Goal: Use online tool/utility: Utilize a website feature to perform a specific function

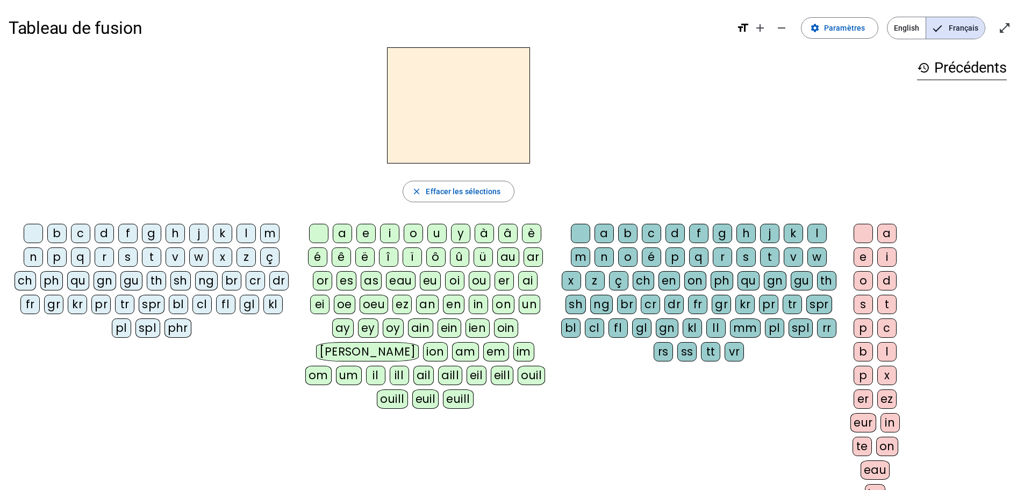
click at [34, 262] on div "n" at bounding box center [33, 256] width 19 height 19
click at [412, 236] on div "o" at bounding box center [413, 233] width 19 height 19
click at [155, 257] on div "t" at bounding box center [151, 256] width 19 height 19
click at [949, 69] on h3 "history Précédents" at bounding box center [962, 68] width 90 height 24
click at [479, 189] on span "Effacer les sélections" at bounding box center [463, 191] width 75 height 13
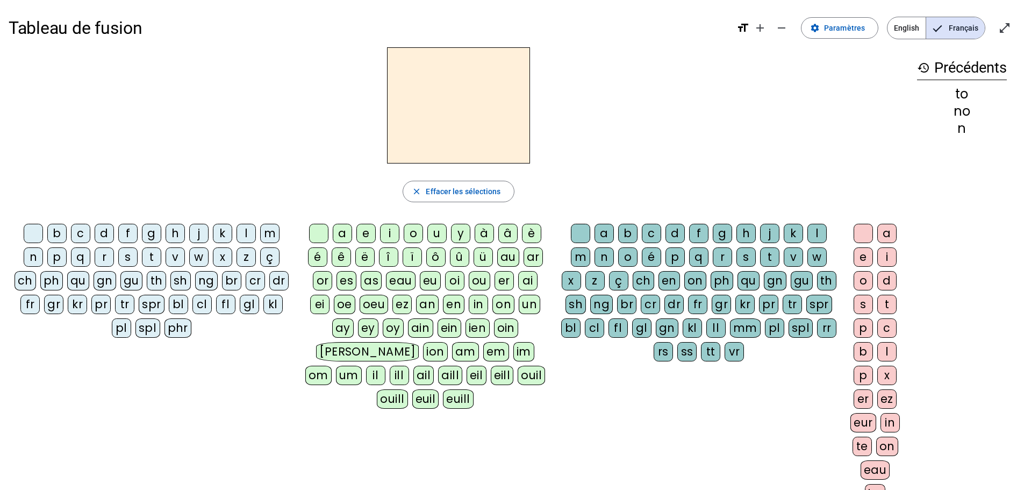
click at [37, 254] on div "n" at bounding box center [33, 256] width 19 height 19
click at [409, 232] on div "o" at bounding box center [413, 233] width 19 height 19
click at [770, 258] on div "t" at bounding box center [769, 256] width 19 height 19
click at [861, 254] on div "e" at bounding box center [863, 256] width 19 height 19
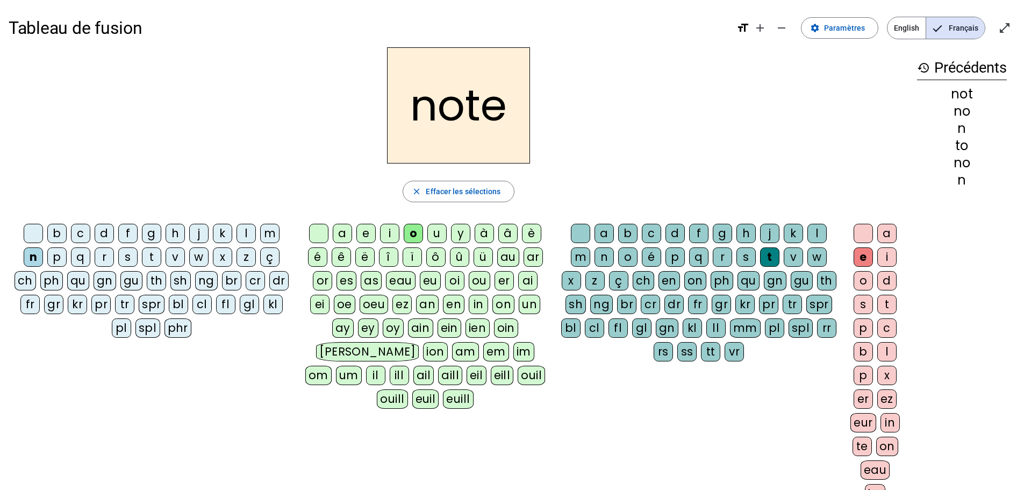
click at [173, 259] on div "v" at bounding box center [175, 256] width 19 height 19
click at [387, 236] on div "i" at bounding box center [389, 233] width 19 height 19
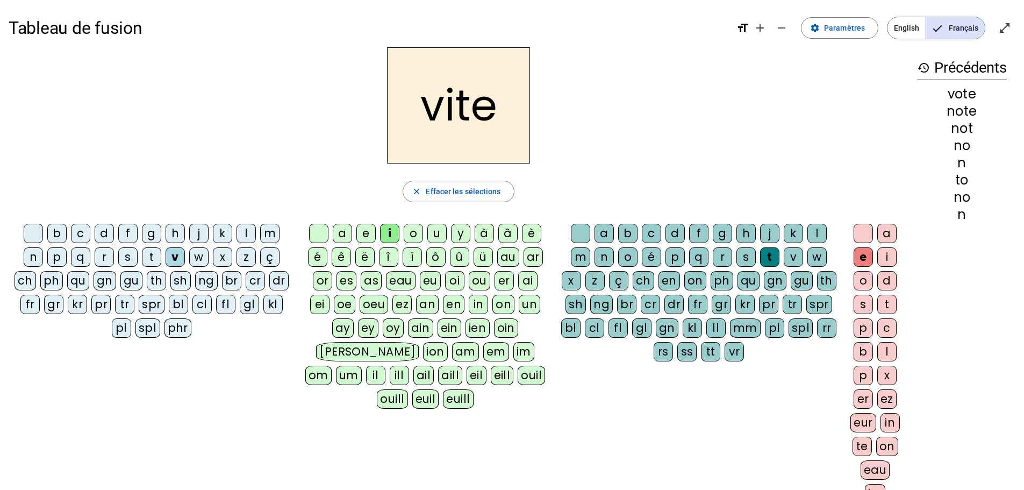
click at [672, 235] on div "d" at bounding box center [675, 233] width 19 height 19
click at [104, 255] on div "r" at bounding box center [104, 256] width 19 height 19
click at [437, 232] on div "u" at bounding box center [436, 233] width 19 height 19
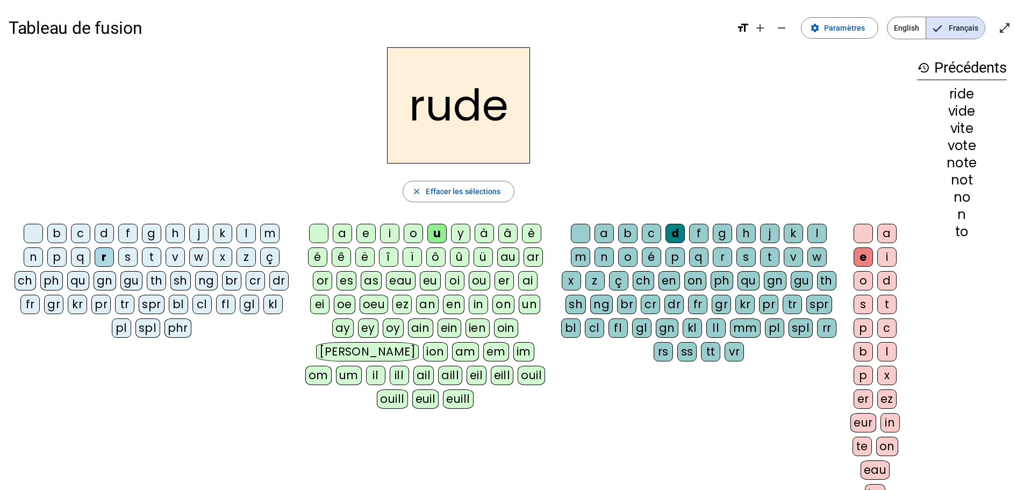
click at [747, 257] on div "s" at bounding box center [746, 256] width 19 height 19
click at [270, 233] on div "m" at bounding box center [269, 233] width 19 height 19
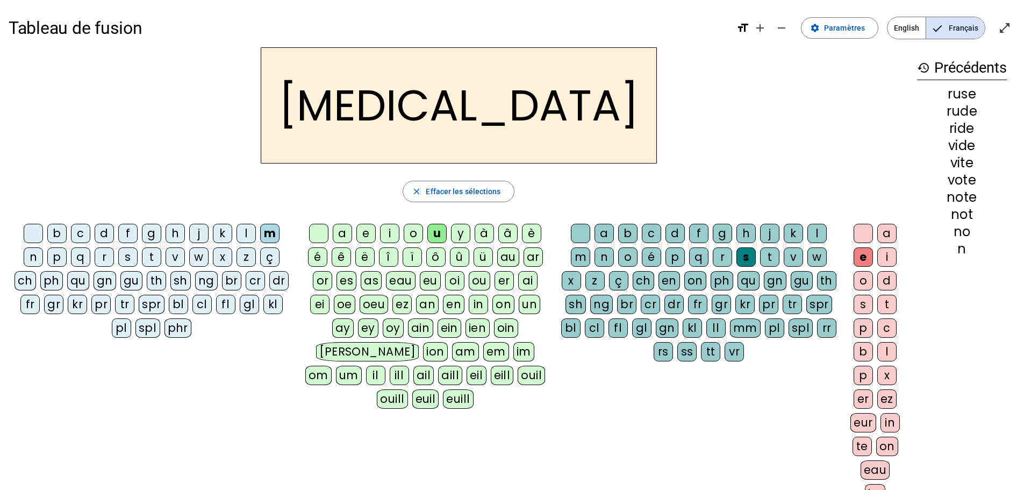
click at [56, 236] on div "b" at bounding box center [56, 233] width 19 height 19
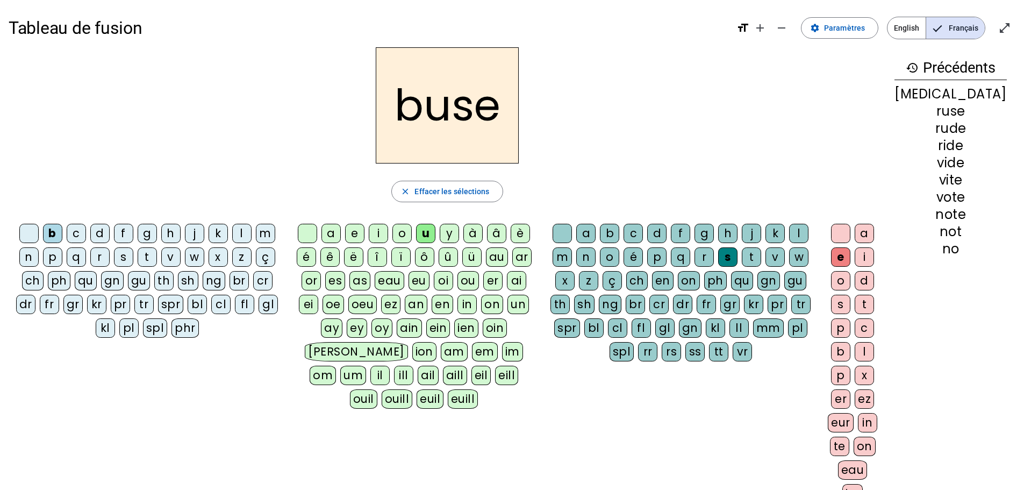
click at [387, 235] on div "i" at bounding box center [378, 233] width 19 height 19
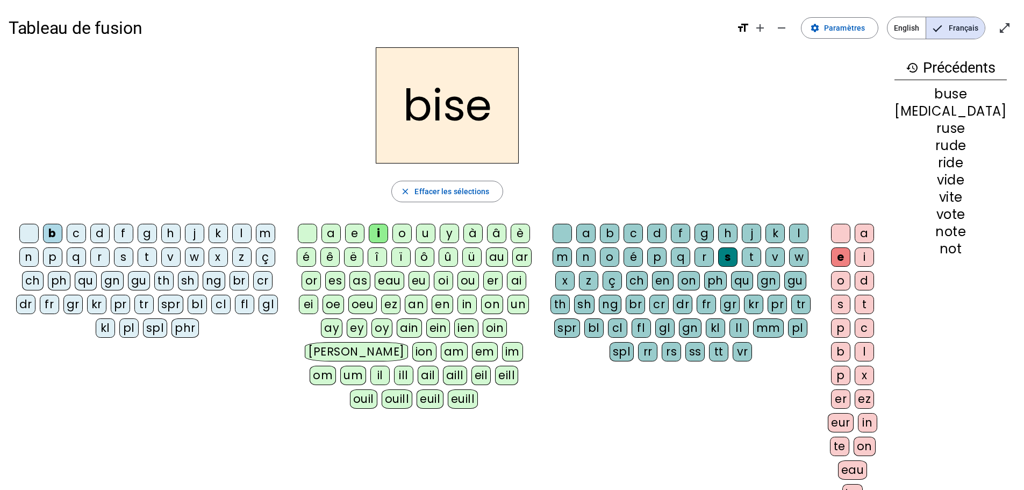
click at [341, 235] on div "a" at bounding box center [331, 233] width 19 height 19
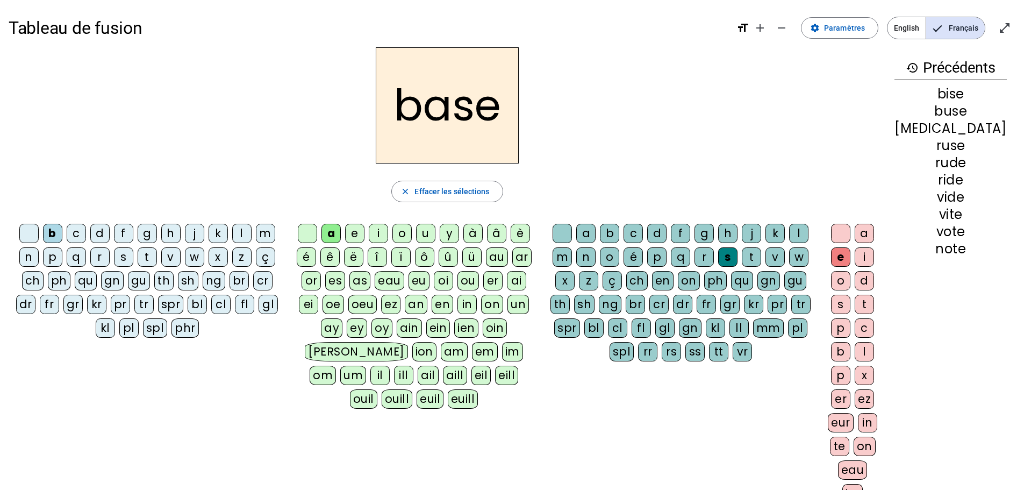
click at [572, 234] on div at bounding box center [562, 233] width 19 height 19
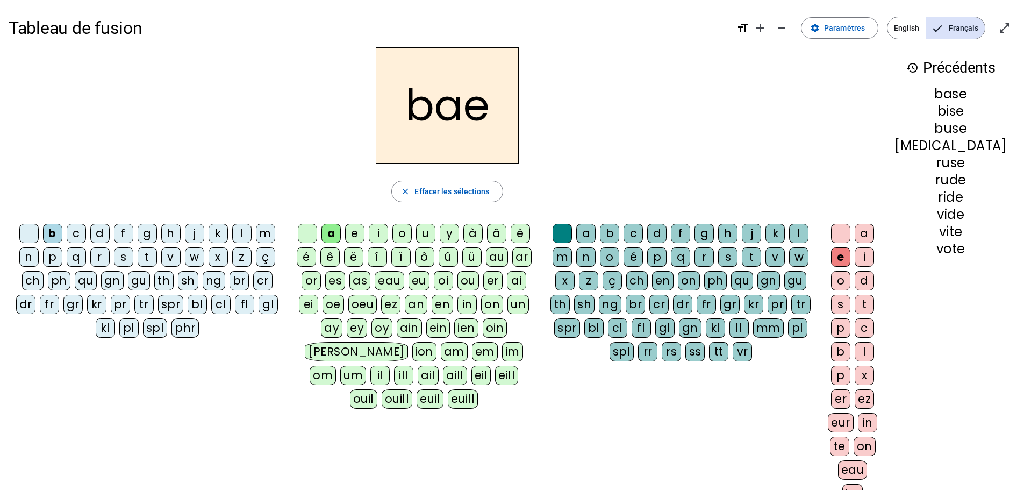
click at [317, 233] on div at bounding box center [307, 233] width 19 height 19
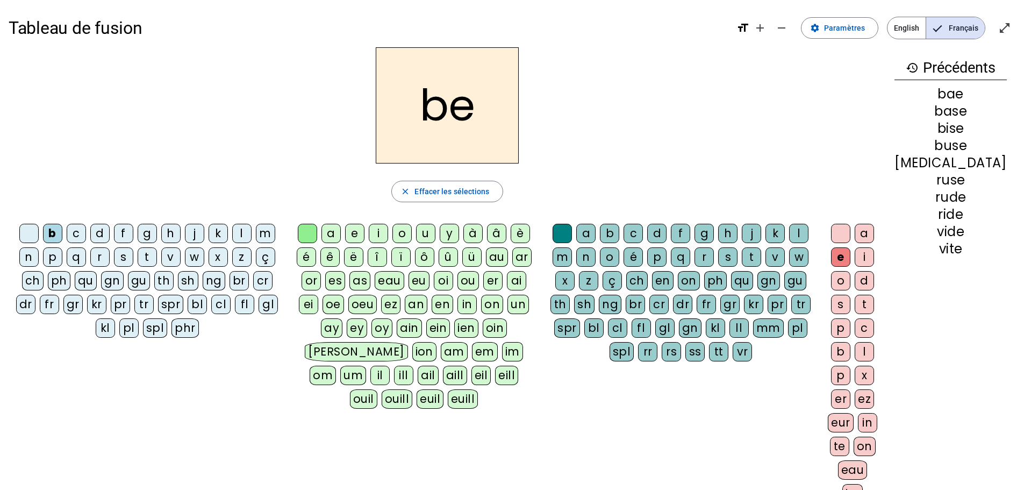
click at [339, 232] on div "a" at bounding box center [331, 233] width 19 height 19
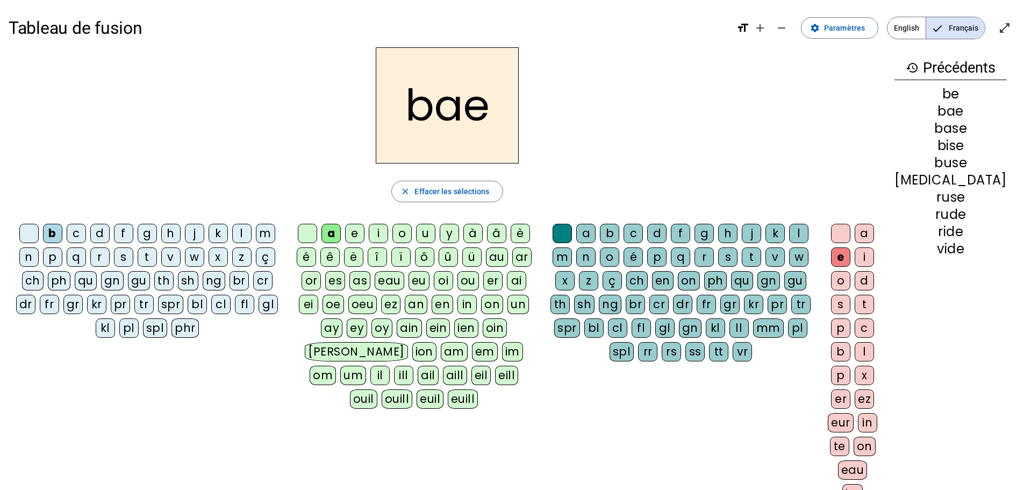
click at [851, 232] on div at bounding box center [840, 233] width 19 height 19
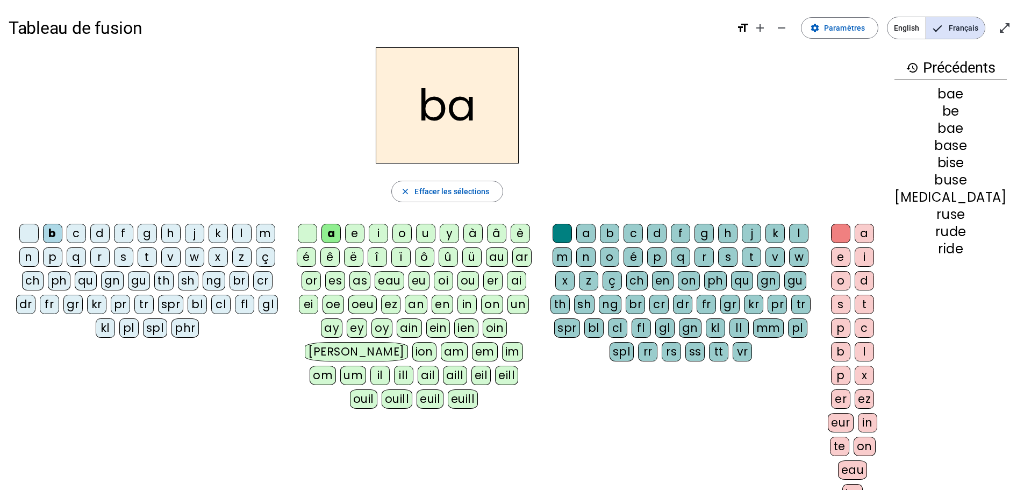
click at [738, 257] on div "s" at bounding box center [727, 256] width 19 height 19
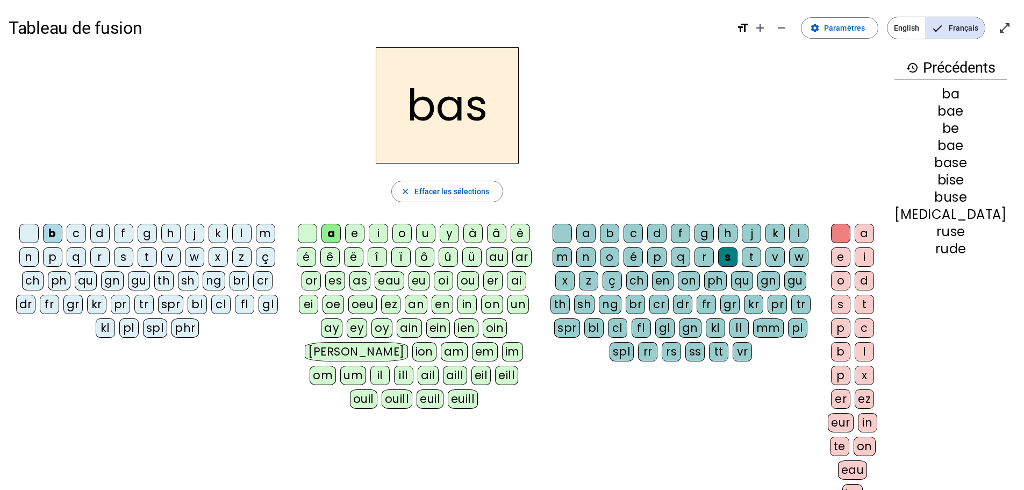
click at [58, 257] on div "p" at bounding box center [52, 256] width 19 height 19
